Goal: Information Seeking & Learning: Learn about a topic

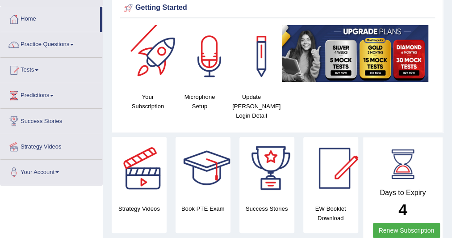
scroll to position [42, 0]
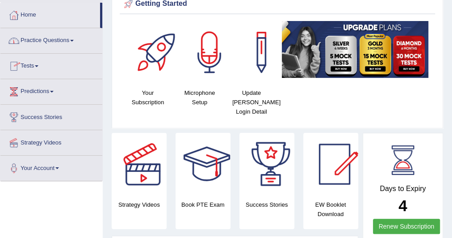
click at [76, 38] on link "Practice Questions" at bounding box center [51, 39] width 102 height 22
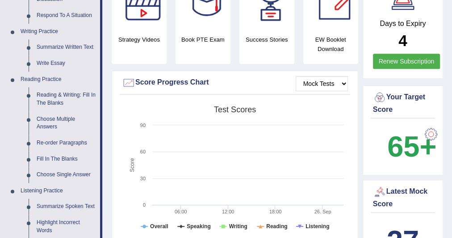
scroll to position [207, 0]
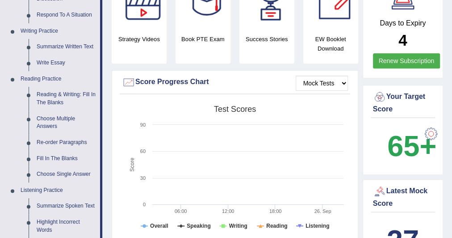
click at [47, 139] on link "Re-order Paragraphs" at bounding box center [66, 142] width 67 height 16
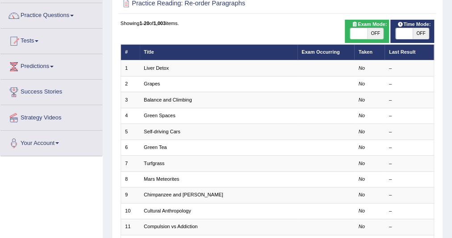
scroll to position [67, 0]
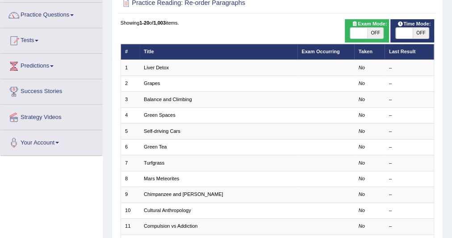
click at [155, 66] on link "Liver Detox" at bounding box center [156, 67] width 25 height 5
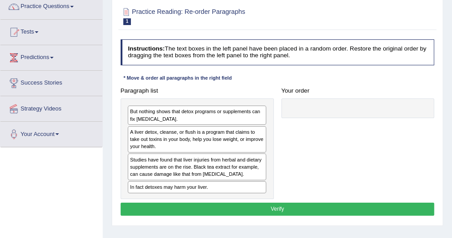
scroll to position [78, 0]
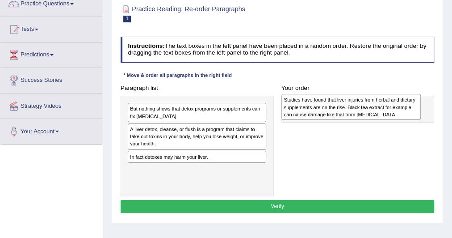
drag, startPoint x: 162, startPoint y: 165, endPoint x: 346, endPoint y: 112, distance: 191.2
click at [346, 112] on div "Studies have found that liver injuries from herbal and dietary supplements are …" at bounding box center [350, 107] width 139 height 26
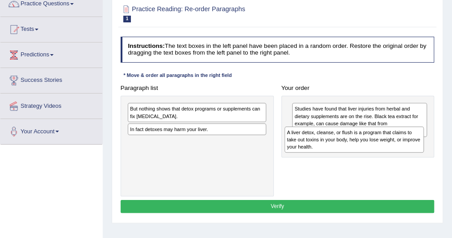
drag, startPoint x: 194, startPoint y: 136, endPoint x: 381, endPoint y: 147, distance: 187.1
click at [381, 147] on div "A liver detox, cleanse, or flush is a program that claims to take out toxins in…" at bounding box center [354, 139] width 139 height 26
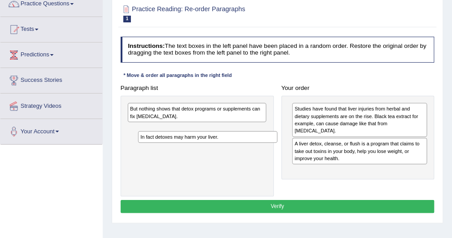
drag, startPoint x: 218, startPoint y: 130, endPoint x: 226, endPoint y: 143, distance: 16.0
click at [226, 143] on div "But nothing shows that detox programs or supplements can fix liver damage. In f…" at bounding box center [197, 146] width 153 height 101
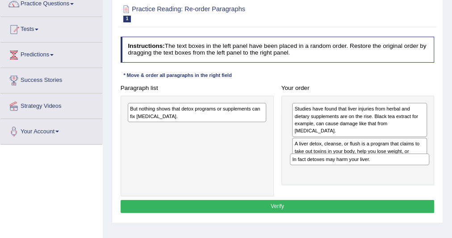
drag, startPoint x: 237, startPoint y: 128, endPoint x: 430, endPoint y: 172, distance: 197.9
click at [430, 172] on div "Paragraph list But nothing shows that detox programs or supplements can fix liv…" at bounding box center [278, 138] width 322 height 115
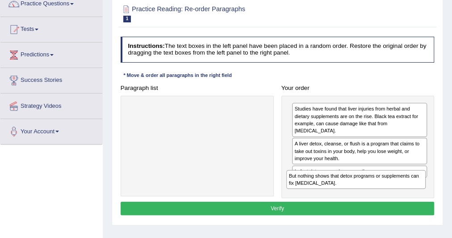
drag, startPoint x: 241, startPoint y: 114, endPoint x: 430, endPoint y: 196, distance: 206.1
click at [430, 196] on div "Instructions: The text boxes in the left panel have been placed in a random ord…" at bounding box center [277, 127] width 318 height 188
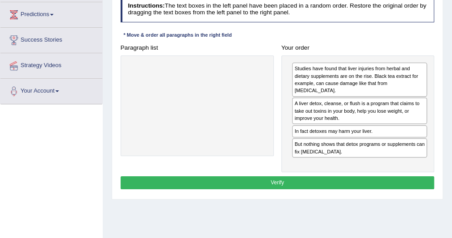
scroll to position [119, 0]
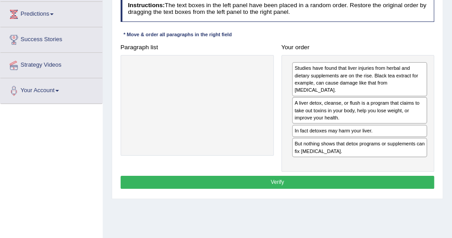
click at [265, 176] on button "Verify" at bounding box center [278, 182] width 314 height 13
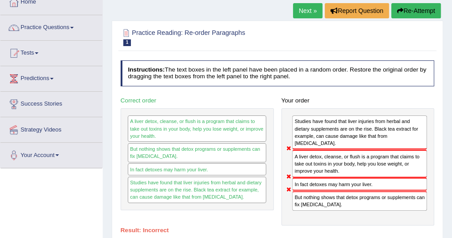
scroll to position [38, 0]
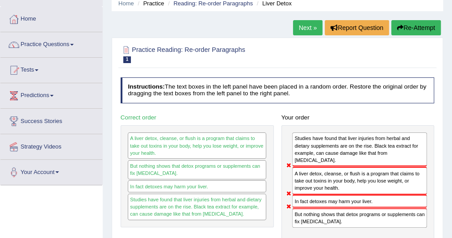
click at [308, 26] on link "Next »" at bounding box center [307, 27] width 29 height 15
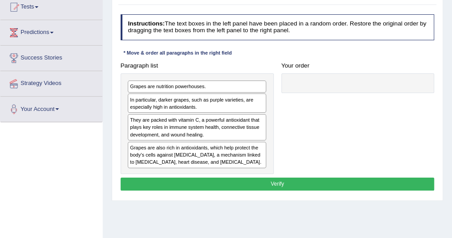
scroll to position [101, 0]
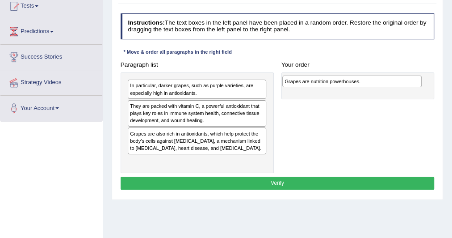
drag, startPoint x: 139, startPoint y: 88, endPoint x: 323, endPoint y: 87, distance: 184.1
click at [323, 87] on div "Paragraph list Grapes are nutrition powerhouses. In particular, darker grapes, …" at bounding box center [278, 115] width 322 height 115
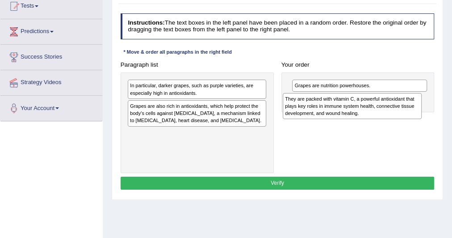
drag, startPoint x: 164, startPoint y: 120, endPoint x: 349, endPoint y: 118, distance: 185.4
click at [349, 118] on div "Paragraph list In particular, darker grapes, such as purple varieties, are espe…" at bounding box center [278, 115] width 322 height 115
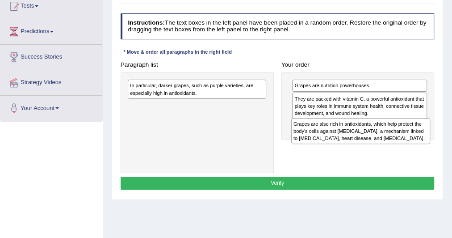
drag, startPoint x: 180, startPoint y: 115, endPoint x: 374, endPoint y: 144, distance: 196.5
click at [374, 144] on div "Paragraph list In particular, darker grapes, such as purple varieties, are espe…" at bounding box center [278, 115] width 322 height 115
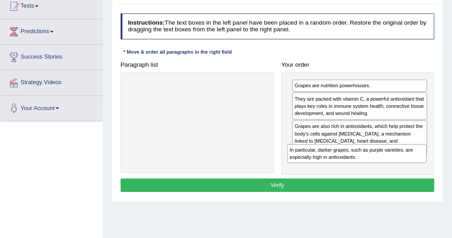
drag, startPoint x: 219, startPoint y: 90, endPoint x: 409, endPoint y: 169, distance: 206.3
click at [409, 169] on div "Paragraph list In particular, darker grapes, such as purple varieties, are espe…" at bounding box center [278, 116] width 322 height 117
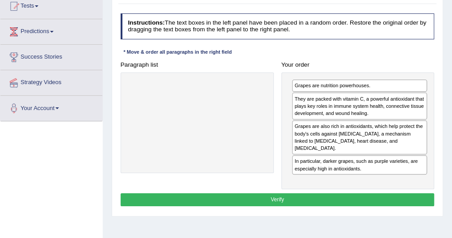
click at [315, 193] on button "Verify" at bounding box center [278, 199] width 314 height 13
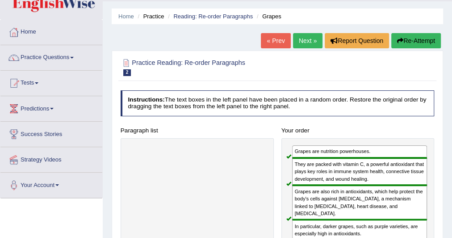
scroll to position [14, 0]
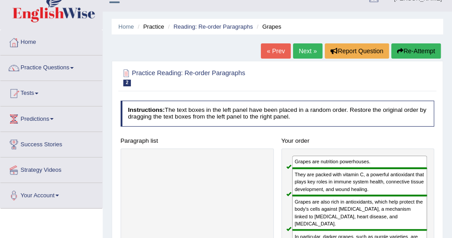
click at [301, 53] on link "Next »" at bounding box center [307, 50] width 29 height 15
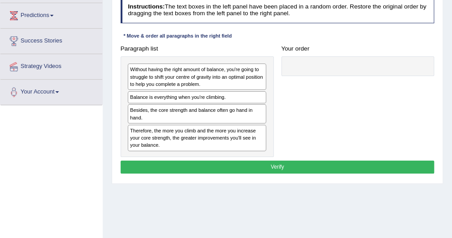
scroll to position [117, 0]
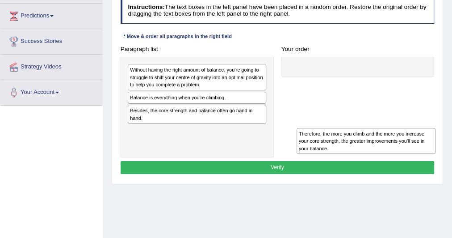
drag, startPoint x: 162, startPoint y: 132, endPoint x: 357, endPoint y: 151, distance: 196.2
click at [357, 151] on div "Therefore, the more you climb and the more you increase your core strength, the…" at bounding box center [366, 141] width 139 height 26
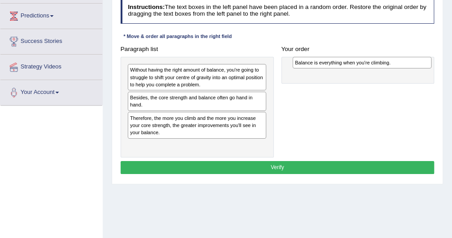
drag, startPoint x: 148, startPoint y: 98, endPoint x: 344, endPoint y: 66, distance: 198.7
click at [344, 66] on div "Balance is everything when you're climbing." at bounding box center [362, 63] width 139 height 12
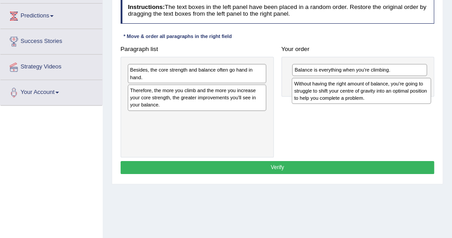
drag, startPoint x: 144, startPoint y: 76, endPoint x: 338, endPoint y: 96, distance: 194.9
click at [338, 96] on div "Without having the right amount of balance, you're going to struggle to shift y…" at bounding box center [361, 91] width 139 height 26
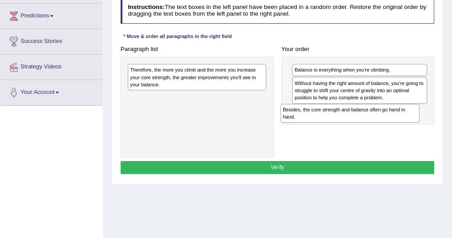
drag, startPoint x: 172, startPoint y: 74, endPoint x: 357, endPoint y: 125, distance: 191.8
click at [357, 125] on div "Paragraph list Besides, the core strength and balance often go hand in hand. Th…" at bounding box center [278, 99] width 322 height 115
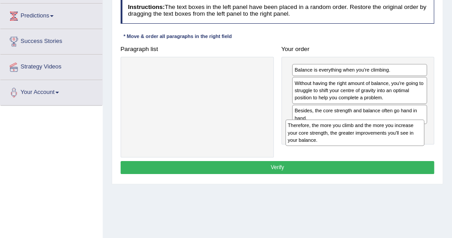
drag, startPoint x: 215, startPoint y: 82, endPoint x: 405, endPoint y: 152, distance: 202.4
click at [405, 152] on div "Paragraph list Therefore, the more you climb and the more you increase your cor…" at bounding box center [278, 99] width 322 height 115
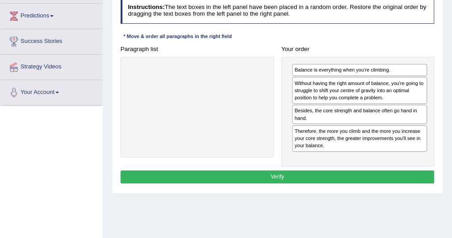
click at [294, 175] on button "Verify" at bounding box center [278, 176] width 314 height 13
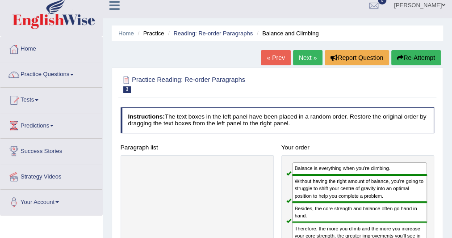
scroll to position [0, 0]
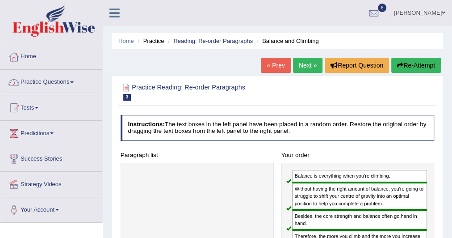
click at [74, 79] on link "Practice Questions" at bounding box center [51, 81] width 102 height 22
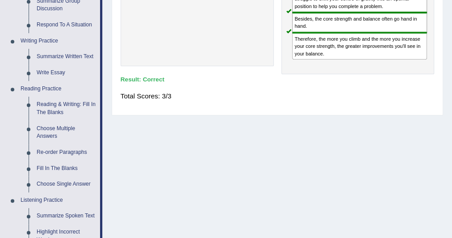
scroll to position [197, 0]
click at [45, 149] on link "Re-order Paragraphs" at bounding box center [66, 152] width 67 height 16
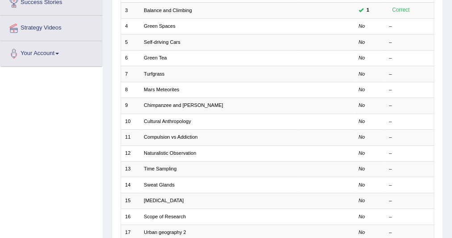
scroll to position [156, 0]
click at [172, 118] on link "Cultural Anthropology" at bounding box center [167, 120] width 47 height 5
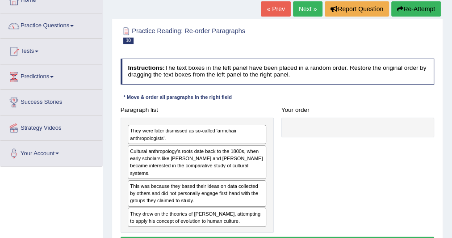
scroll to position [107, 0]
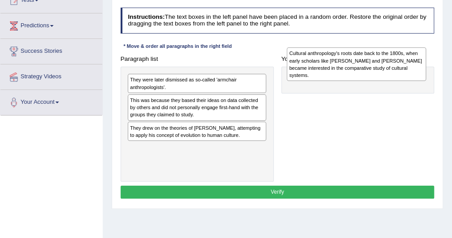
drag, startPoint x: 175, startPoint y: 118, endPoint x: 362, endPoint y: 75, distance: 191.8
click at [362, 75] on div "Cultural anthropology's roots date back to the 1800s, when early scholars like …" at bounding box center [356, 64] width 139 height 34
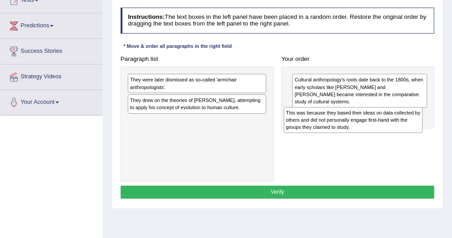
drag, startPoint x: 157, startPoint y: 111, endPoint x: 349, endPoint y: 133, distance: 192.9
click at [349, 133] on div "Paragraph list They were later dismissed as so-called 'armchair anthropologists…" at bounding box center [278, 116] width 322 height 129
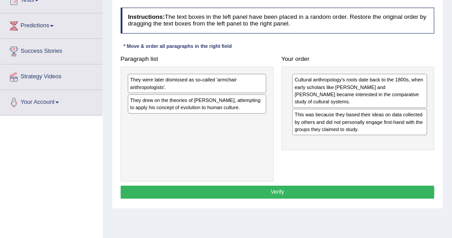
click at [151, 107] on div "They drew on the theories of Charles Darwin, attempting to apply his concept of…" at bounding box center [197, 103] width 139 height 19
click at [172, 87] on div "They were later dismissed as so-called 'armchair anthropologists'." at bounding box center [197, 83] width 139 height 19
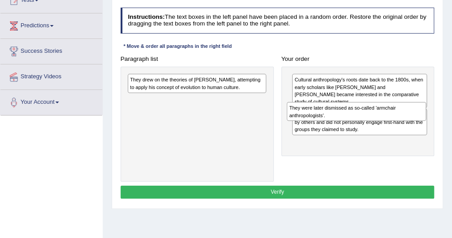
drag, startPoint x: 172, startPoint y: 87, endPoint x: 362, endPoint y: 124, distance: 193.0
click at [362, 124] on div "Paragraph list They were later dismissed as so-called 'armchair anthropologists…" at bounding box center [278, 116] width 322 height 129
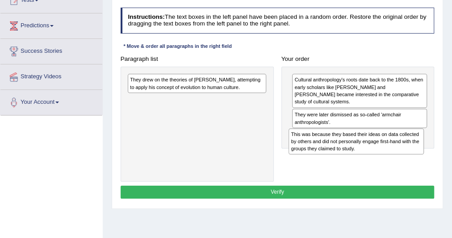
drag, startPoint x: 357, startPoint y: 123, endPoint x: 357, endPoint y: 158, distance: 34.4
click at [357, 158] on div "Paragraph list They drew on the theories of Charles Darwin, attempting to apply…" at bounding box center [278, 116] width 322 height 129
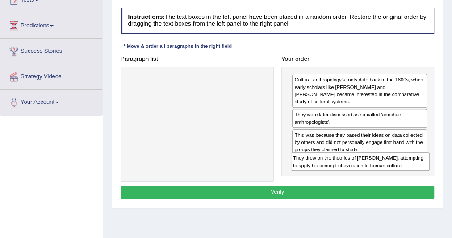
drag, startPoint x: 223, startPoint y: 83, endPoint x: 417, endPoint y: 179, distance: 216.4
click at [417, 179] on div "Paragraph list They drew on the theories of Charles Darwin, attempting to apply…" at bounding box center [278, 116] width 322 height 129
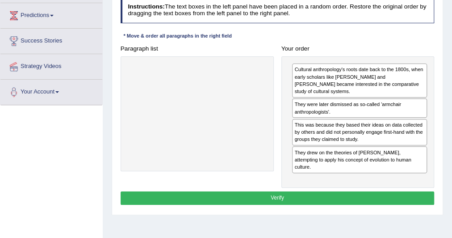
scroll to position [118, 0]
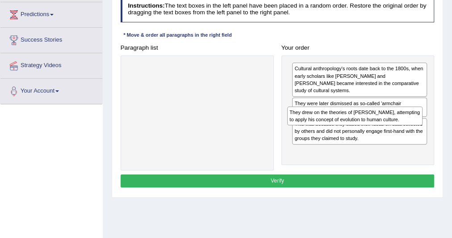
drag, startPoint x: 295, startPoint y: 155, endPoint x: 292, endPoint y: 129, distance: 26.1
click at [292, 129] on div "Cultural anthropology's roots date back to the 1800s, when early scholars like …" at bounding box center [357, 109] width 153 height 109
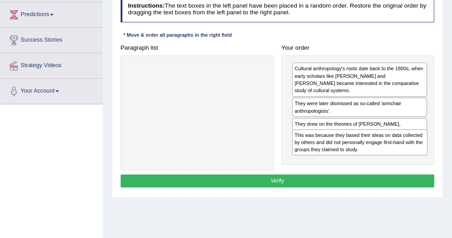
drag, startPoint x: 311, startPoint y: 136, endPoint x: 314, endPoint y: 164, distance: 27.9
click at [314, 164] on div "Paragraph list Correct order Cultural anthropology's roots date back to the 180…" at bounding box center [278, 105] width 322 height 129
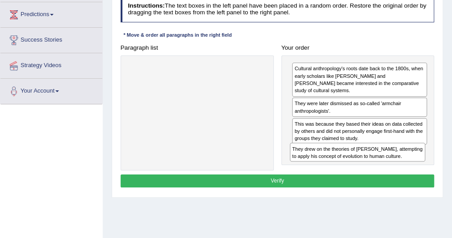
drag, startPoint x: 302, startPoint y: 129, endPoint x: 302, endPoint y: 172, distance: 43.8
click at [302, 172] on div "Instructions: The text boxes in the left panel have been placed in a random ord…" at bounding box center [277, 93] width 318 height 200
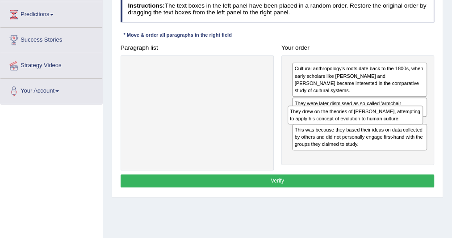
drag, startPoint x: 301, startPoint y: 159, endPoint x: 298, endPoint y: 133, distance: 26.5
click at [298, 133] on div "Cultural anthropology's roots date back to the 1800s, when early scholars like …" at bounding box center [357, 109] width 153 height 109
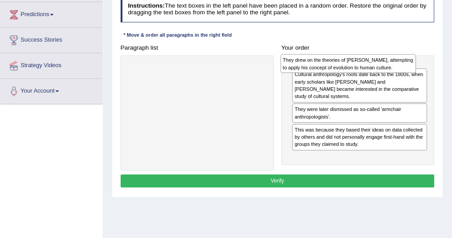
drag, startPoint x: 344, startPoint y: 129, endPoint x: 332, endPoint y: 70, distance: 60.0
click at [332, 70] on div "They drew on the theories of Charles Darwin, attempting to apply his concept of…" at bounding box center [348, 63] width 135 height 19
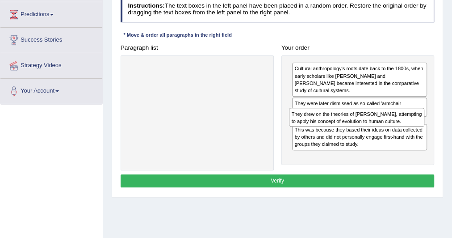
drag, startPoint x: 340, startPoint y: 73, endPoint x: 339, endPoint y: 131, distance: 57.6
click at [339, 131] on div "They drew on the theories of Charles Darwin, attempting to apply his concept of…" at bounding box center [357, 109] width 153 height 109
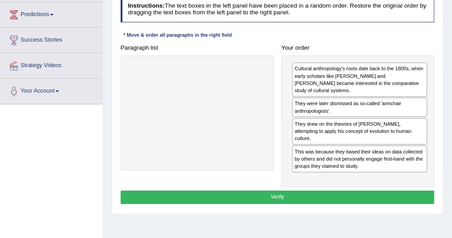
click at [315, 109] on div "They were later dismissed as so-called 'armchair anthropologists'." at bounding box center [359, 106] width 135 height 19
click at [300, 121] on div "They drew on the theories of Charles Darwin, attempting to apply his concept of…" at bounding box center [359, 131] width 135 height 26
click at [308, 110] on div "They were later dismissed as so-called 'armchair anthropologists'." at bounding box center [359, 106] width 135 height 19
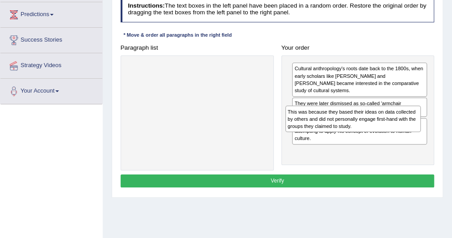
drag, startPoint x: 333, startPoint y: 147, endPoint x: 328, endPoint y: 127, distance: 20.4
click at [328, 127] on div "This was because they based their ideas on data collected by others and did not…" at bounding box center [353, 118] width 135 height 26
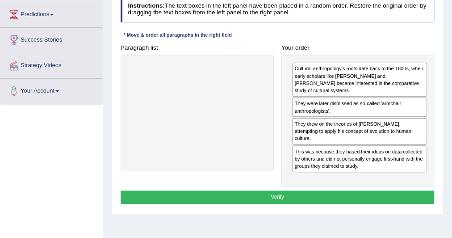
click at [328, 127] on div "They drew on the theories of Charles Darwin, attempting to apply his concept of…" at bounding box center [359, 131] width 135 height 26
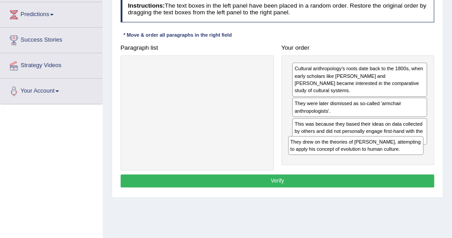
drag, startPoint x: 328, startPoint y: 128, endPoint x: 325, endPoint y: 164, distance: 36.3
click at [325, 164] on div "Paragraph list Correct order Cultural anthropology's roots date back to the 180…" at bounding box center [278, 105] width 322 height 129
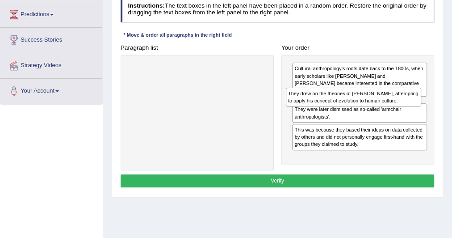
drag, startPoint x: 308, startPoint y: 155, endPoint x: 303, endPoint y: 107, distance: 48.5
click at [303, 107] on div "Cultural anthropology's roots date back to the 1800s, when early scholars like …" at bounding box center [357, 109] width 153 height 109
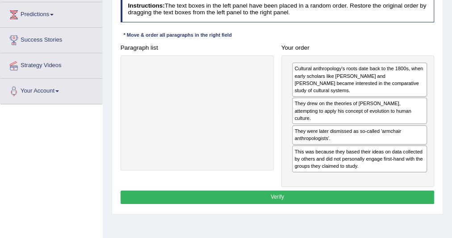
click at [305, 190] on button "Verify" at bounding box center [278, 196] width 314 height 13
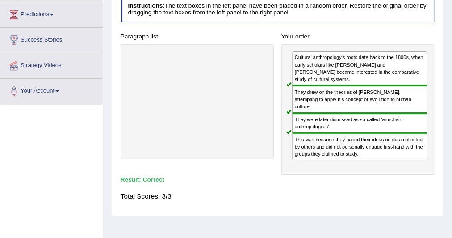
click at [298, 67] on div "Cultural anthropology's roots date back to the 1800s, when early scholars like …" at bounding box center [359, 68] width 135 height 34
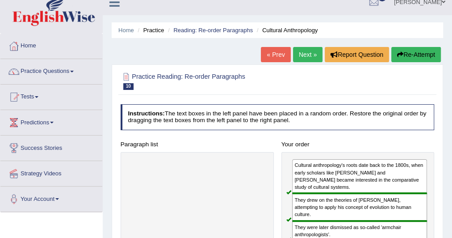
scroll to position [10, 0]
click at [29, 42] on link "Home" at bounding box center [51, 45] width 102 height 22
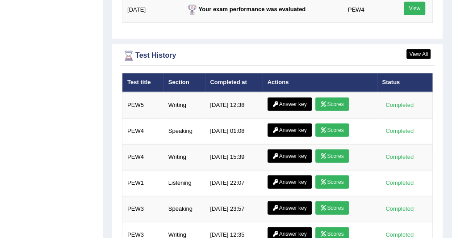
scroll to position [1231, 0]
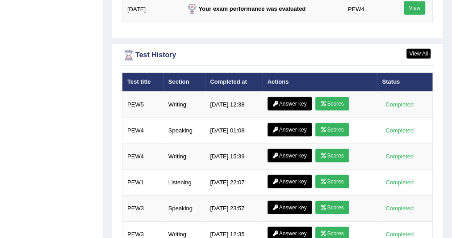
click at [319, 97] on link "Scores" at bounding box center [331, 103] width 33 height 13
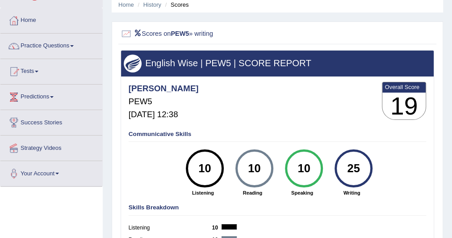
scroll to position [34, 0]
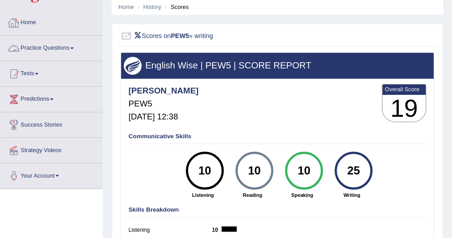
click at [30, 18] on link "Home" at bounding box center [51, 21] width 102 height 22
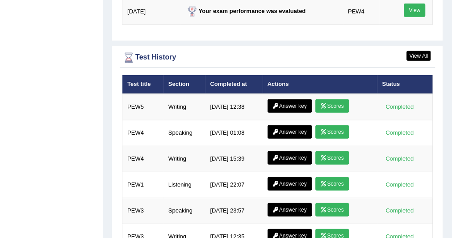
scroll to position [1233, 0]
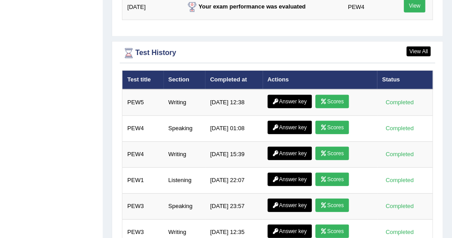
click at [296, 95] on link "Answer key" at bounding box center [290, 101] width 44 height 13
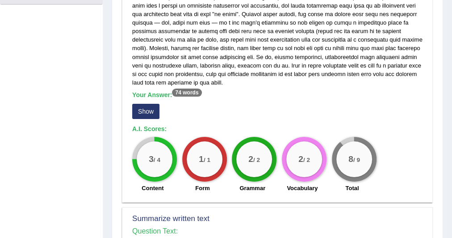
scroll to position [218, 0]
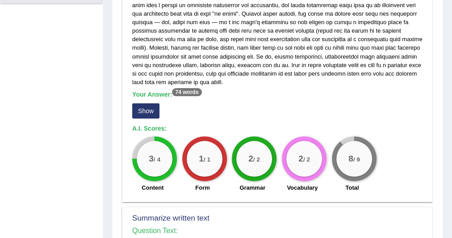
click at [150, 109] on button "Show" at bounding box center [145, 110] width 27 height 15
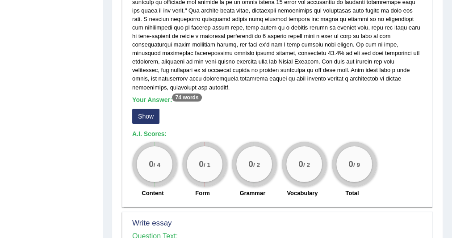
scroll to position [504, 0]
click at [151, 109] on button "Show" at bounding box center [145, 116] width 27 height 15
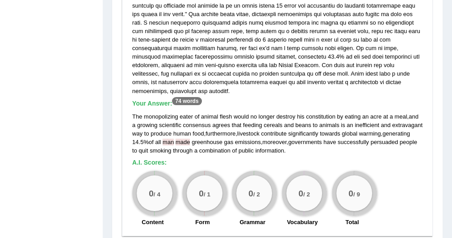
scroll to position [497, 0]
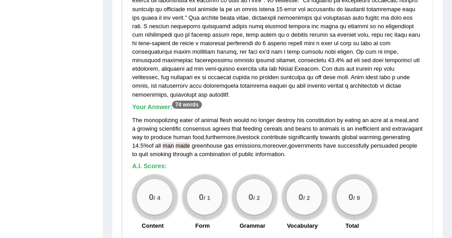
click at [149, 134] on div "The monopolizing eater of animal flesh would no longer destroy his constitution…" at bounding box center [277, 137] width 290 height 43
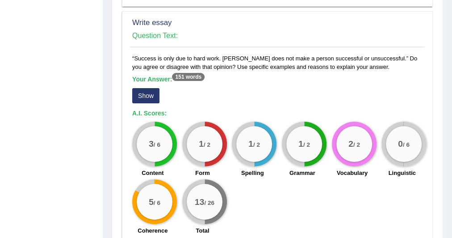
scroll to position [729, 0]
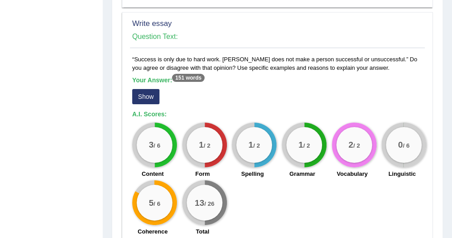
click at [147, 89] on button "Show" at bounding box center [145, 96] width 27 height 15
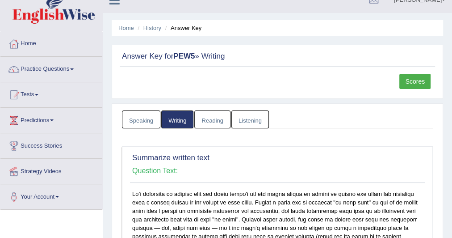
scroll to position [13, 0]
click at [77, 68] on link "Practice Questions" at bounding box center [51, 68] width 102 height 22
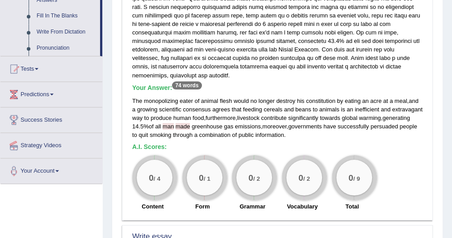
scroll to position [522, 0]
